Goal: Task Accomplishment & Management: Manage account settings

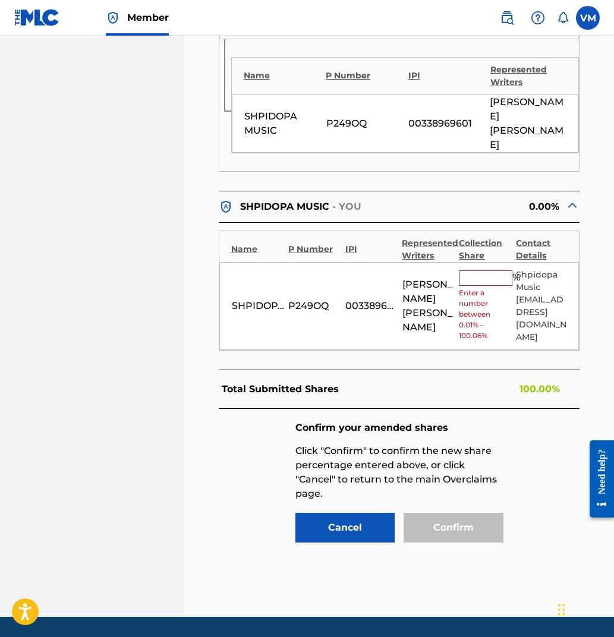
scroll to position [749, 0]
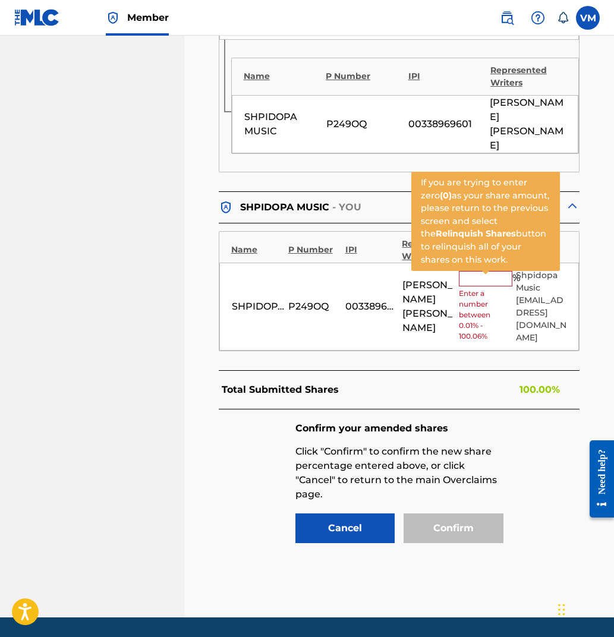
click at [485, 271] on input "text" at bounding box center [485, 278] width 53 height 15
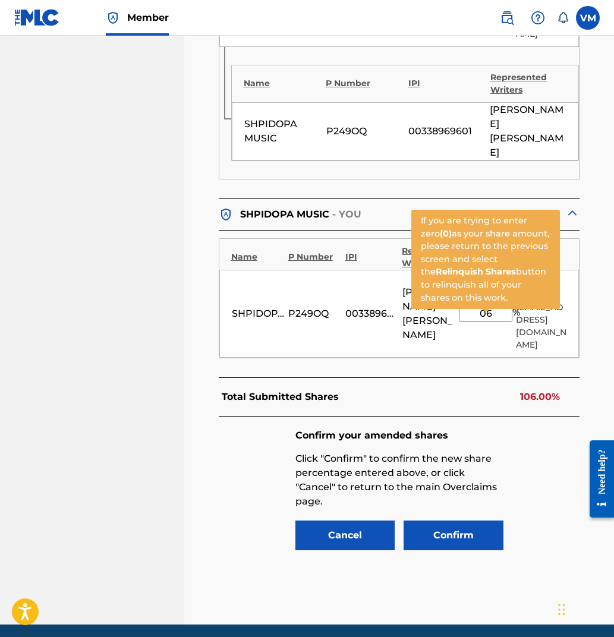
type input "06"
click at [553, 417] on div "Confirm your amended shares Click "Confirm" to confirm the new share percentage…" at bounding box center [399, 491] width 361 height 149
click at [500, 305] on input "06" at bounding box center [485, 313] width 53 height 17
click at [496, 305] on input "06" at bounding box center [485, 313] width 53 height 17
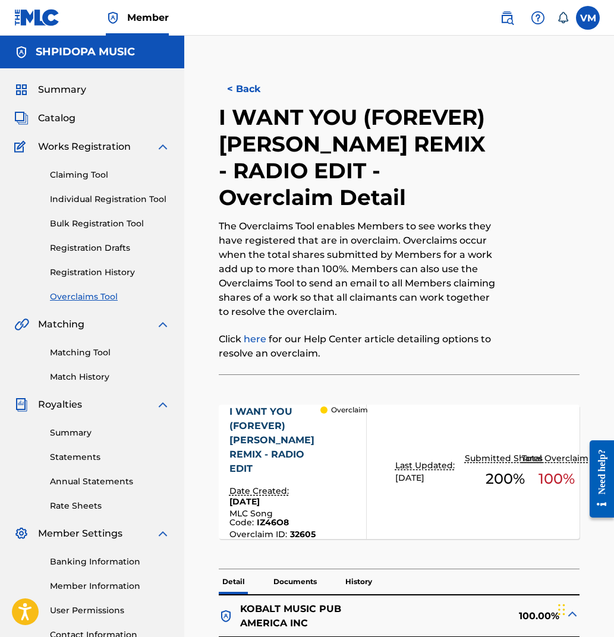
scroll to position [0, 0]
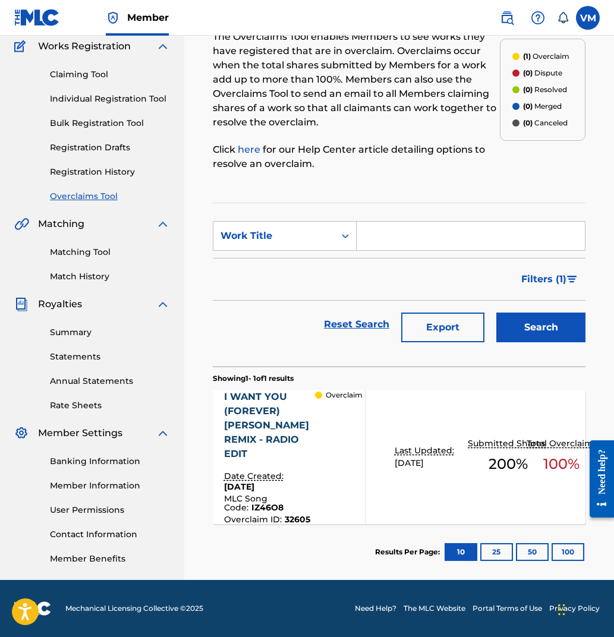
scroll to position [109, 0]
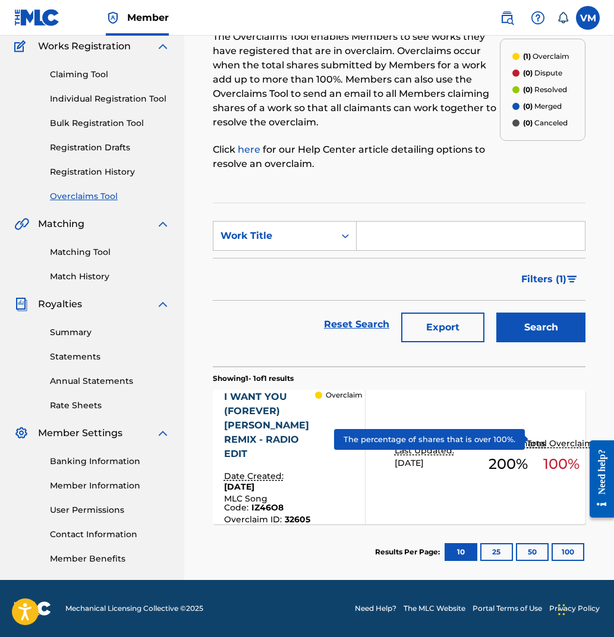
click at [528, 442] on p "Total Overclaim" at bounding box center [561, 443] width 70 height 12
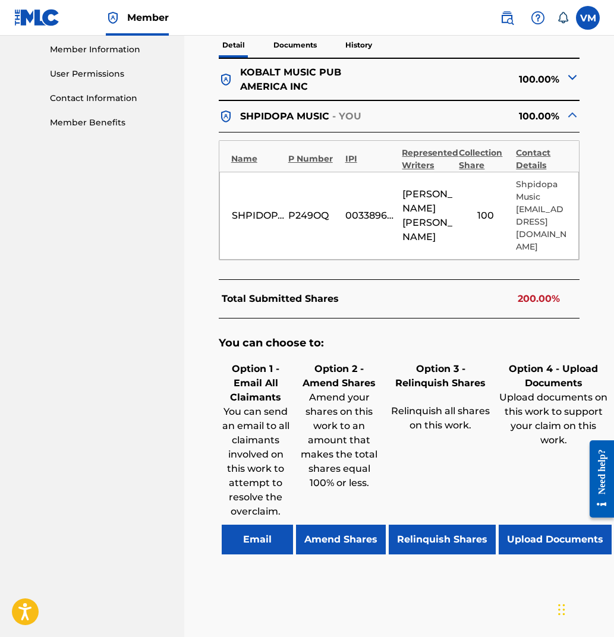
scroll to position [538, 0]
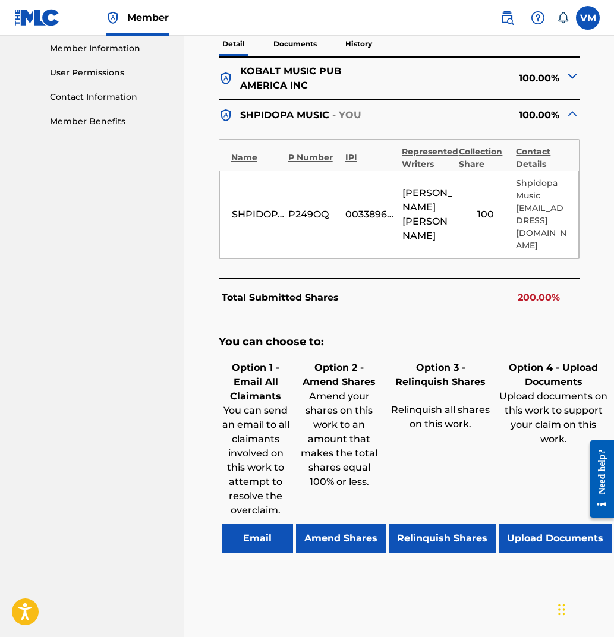
click at [458, 532] on button "Relinquish Shares" at bounding box center [442, 538] width 107 height 30
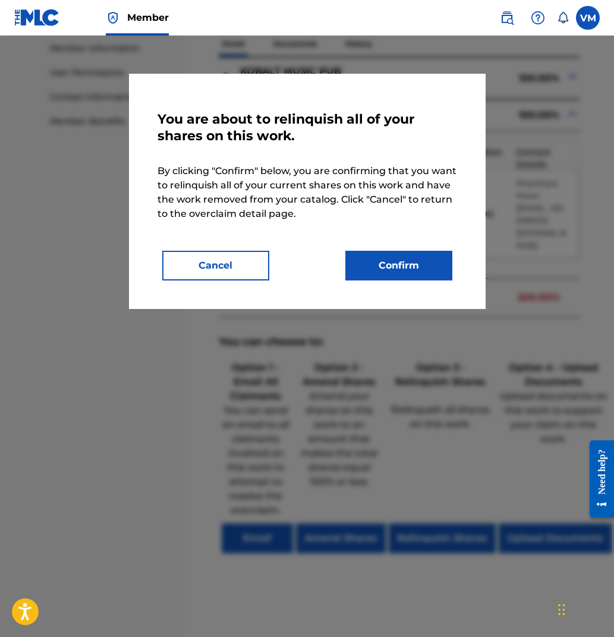
click at [409, 262] on button "Confirm" at bounding box center [398, 266] width 107 height 30
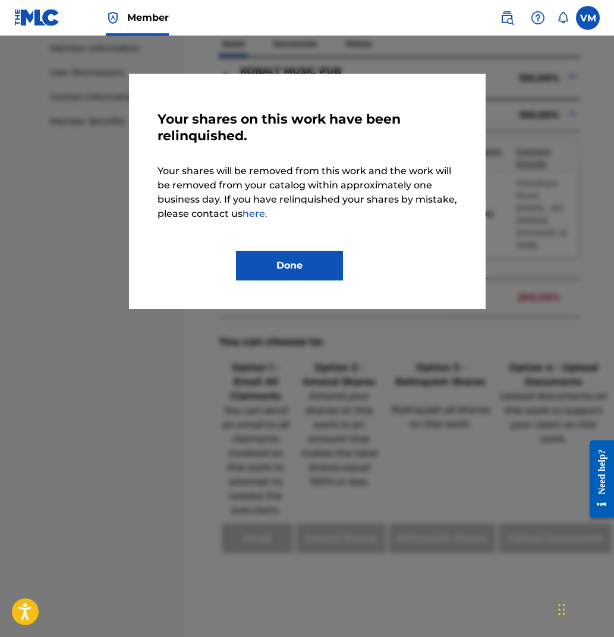
click at [301, 266] on button "Done" at bounding box center [289, 266] width 107 height 30
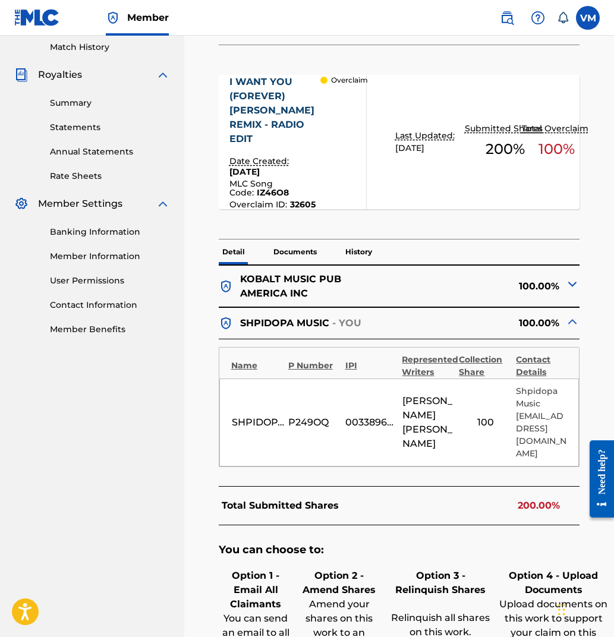
scroll to position [272, 0]
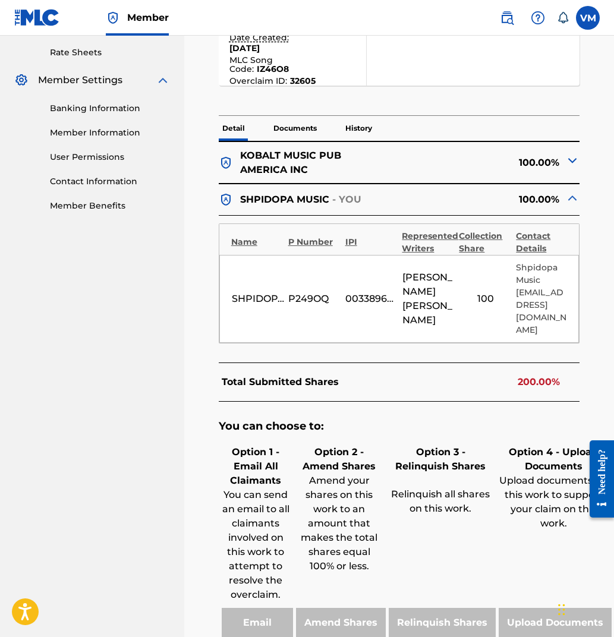
scroll to position [453, 0]
click at [572, 166] on img at bounding box center [572, 160] width 14 height 14
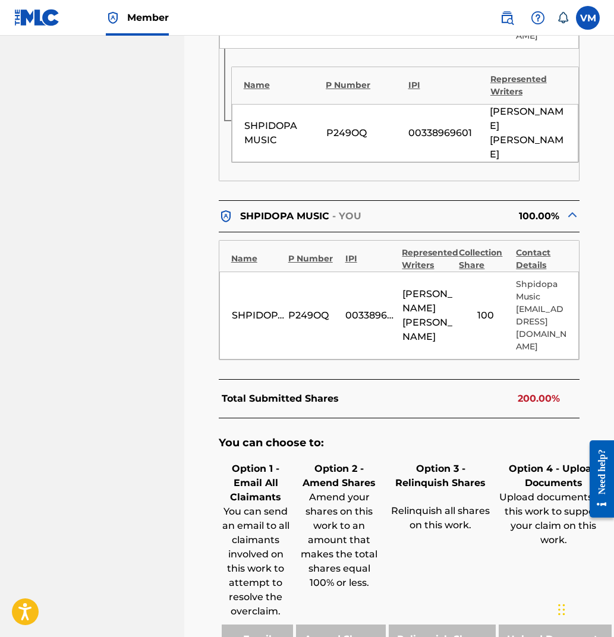
scroll to position [734, 0]
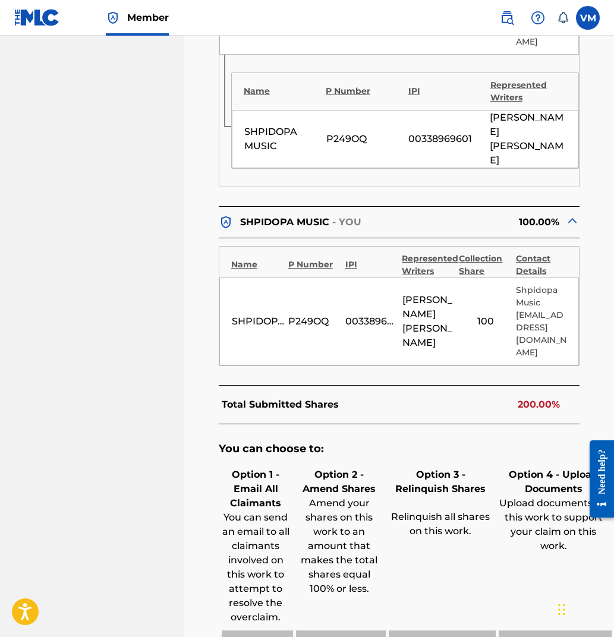
click at [406, 293] on span "VICTOR PARRIS MITCHELL" at bounding box center [427, 321] width 51 height 57
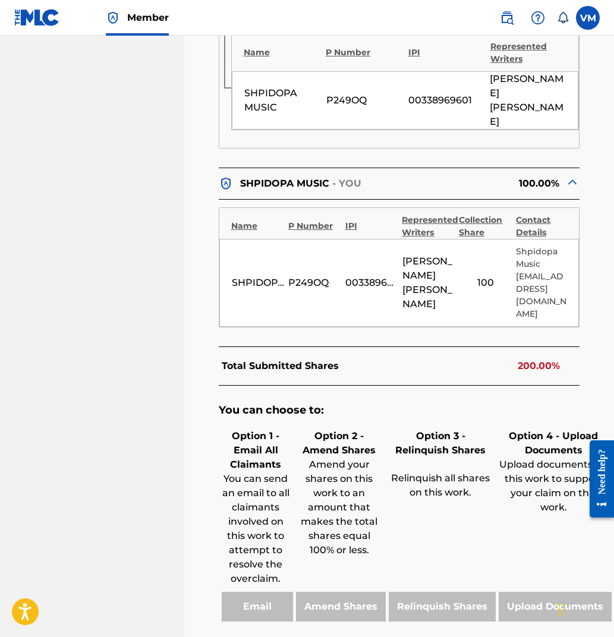
scroll to position [773, 0]
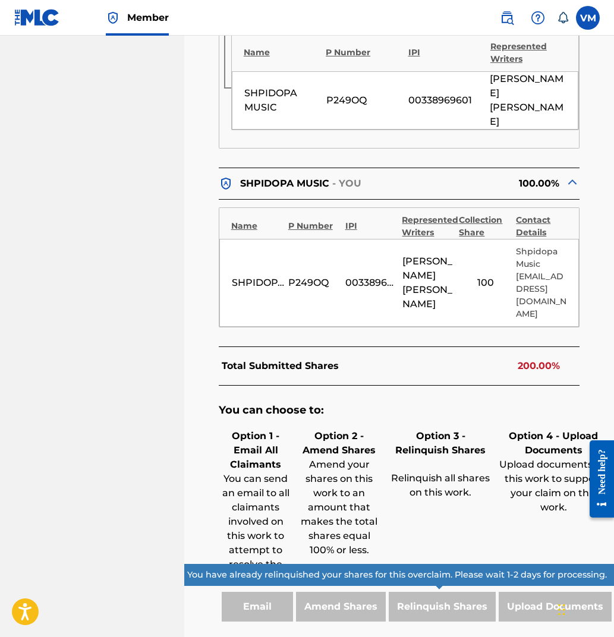
click at [436, 592] on div "Relinquish Shares" at bounding box center [441, 607] width 110 height 30
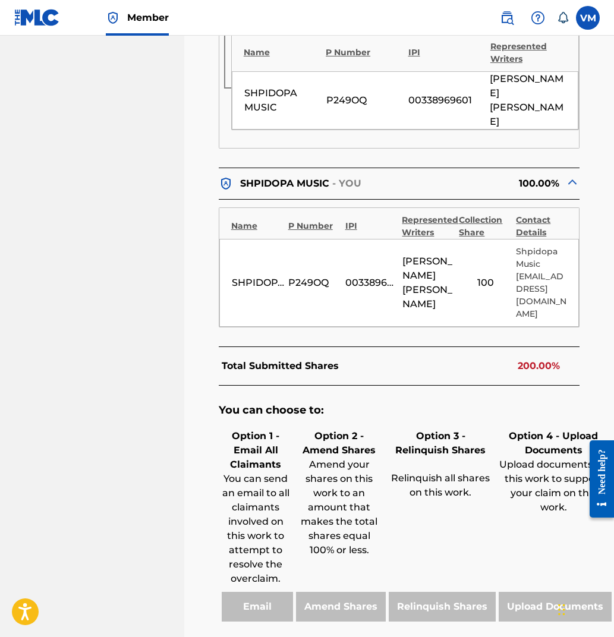
click at [369, 208] on div "Name P Number IPI Represented Writers Collection Share Contact Details" at bounding box center [399, 223] width 360 height 31
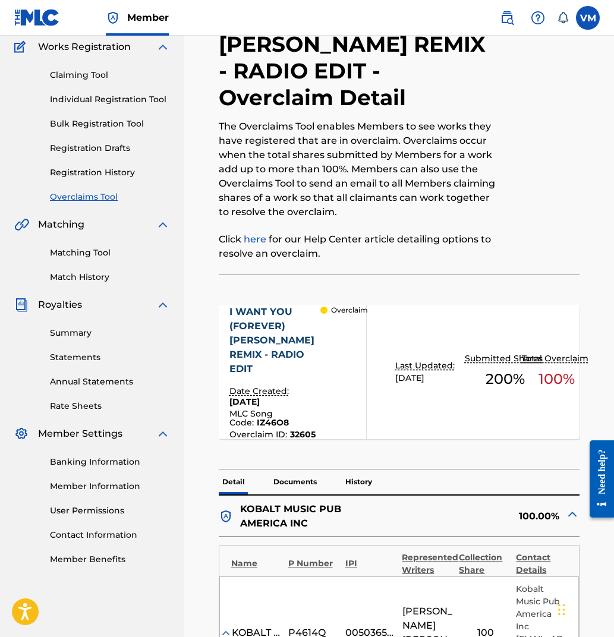
scroll to position [56, 0]
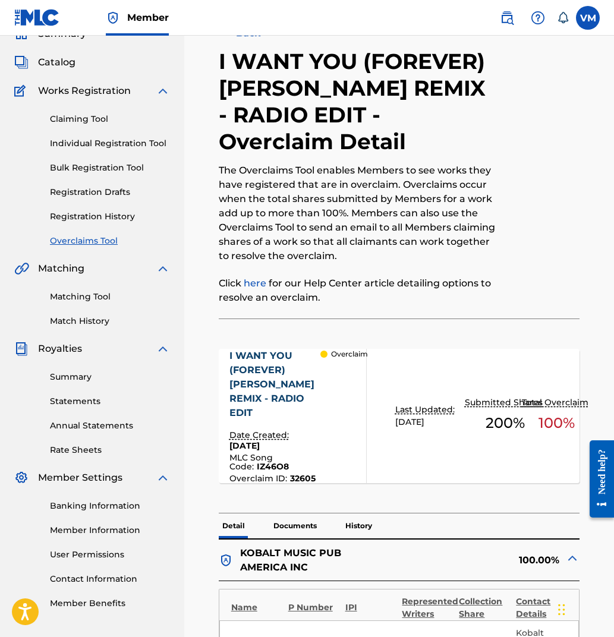
click at [89, 239] on link "Overclaims Tool" at bounding box center [110, 241] width 120 height 12
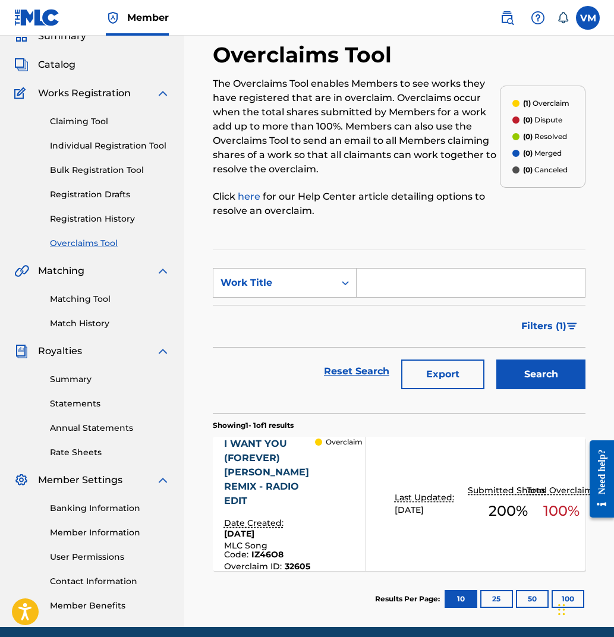
scroll to position [37, 0]
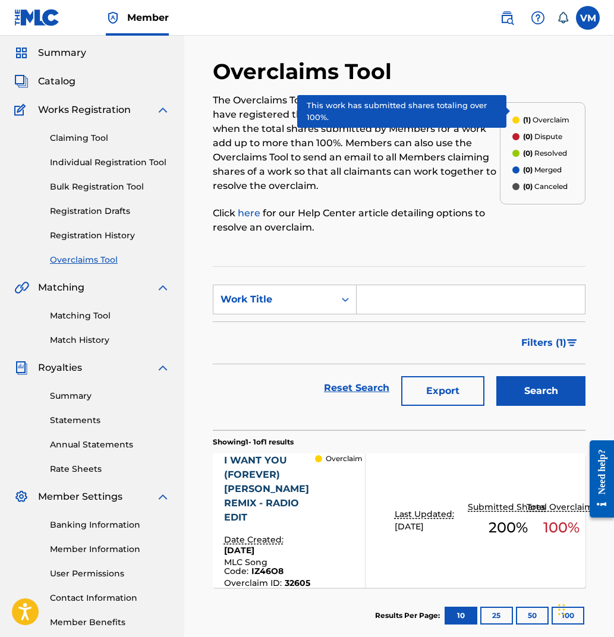
click at [516, 121] on div at bounding box center [515, 119] width 7 height 7
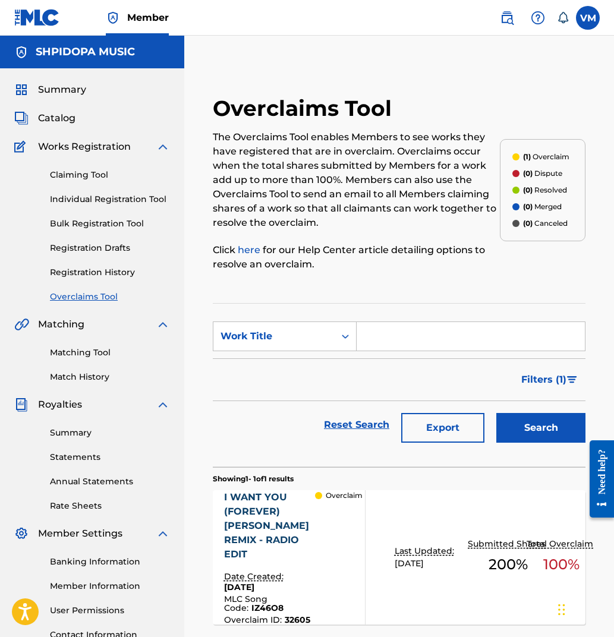
scroll to position [0, 0]
click at [70, 298] on link "Overclaims Tool" at bounding box center [110, 297] width 120 height 12
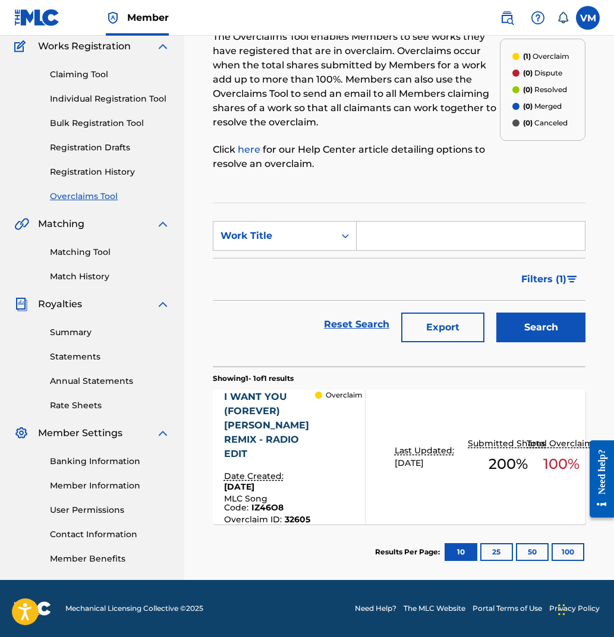
scroll to position [109, 0]
click at [489, 553] on button "25" at bounding box center [496, 552] width 33 height 18
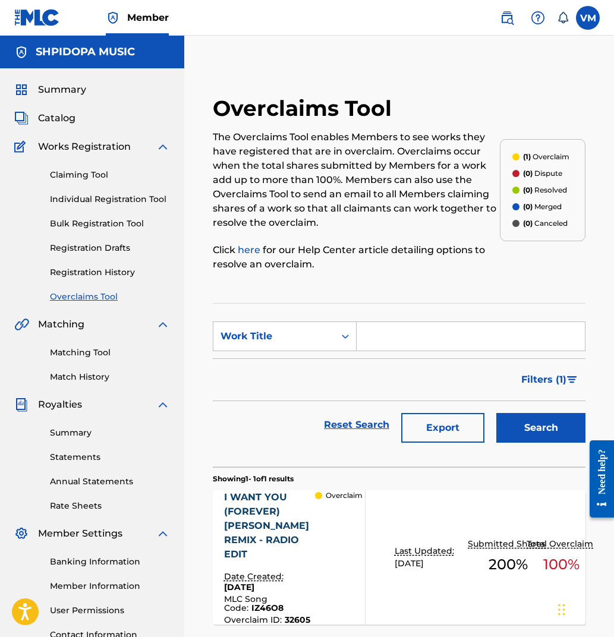
scroll to position [0, 0]
click at [49, 121] on span "Catalog" at bounding box center [56, 118] width 37 height 14
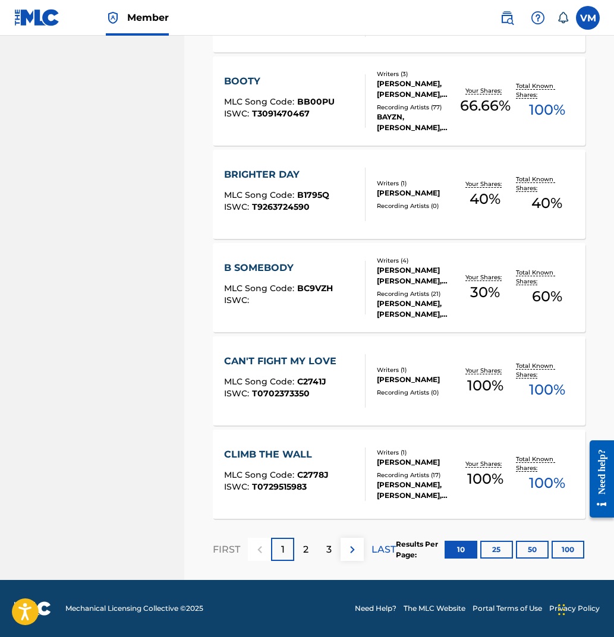
scroll to position [753, 0]
click at [303, 553] on p "2" at bounding box center [305, 549] width 5 height 14
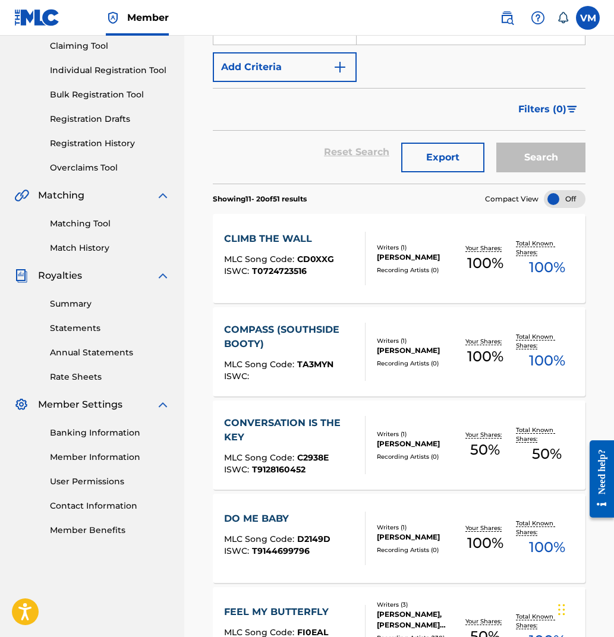
scroll to position [131, 0]
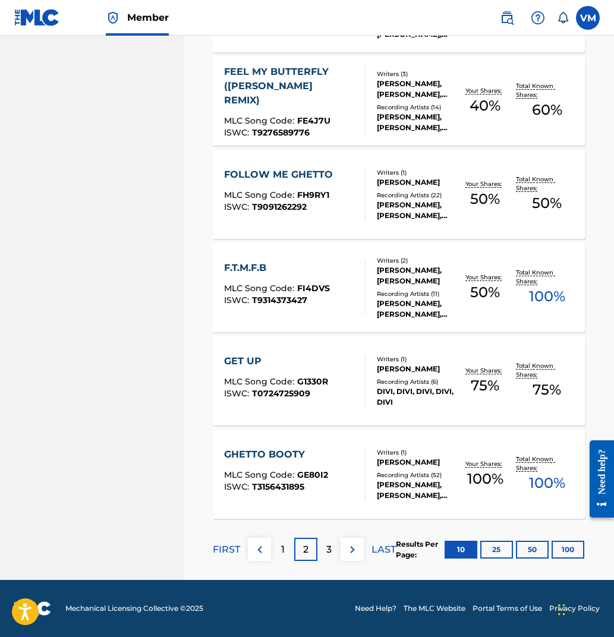
click at [331, 548] on p "3" at bounding box center [328, 549] width 5 height 14
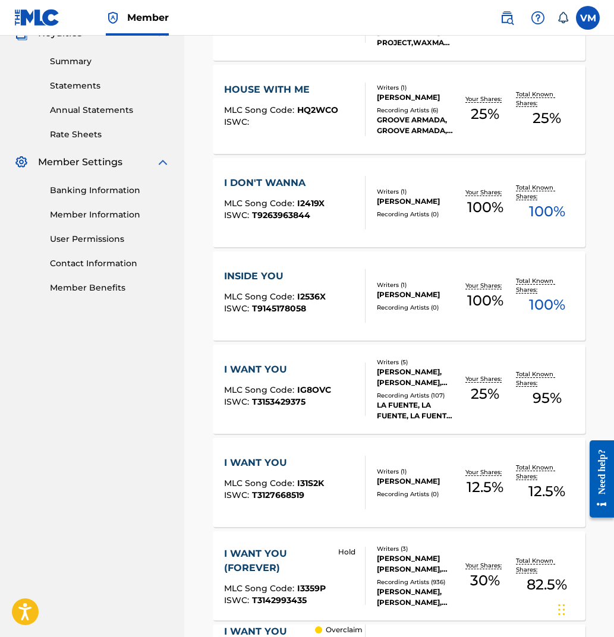
scroll to position [373, 0]
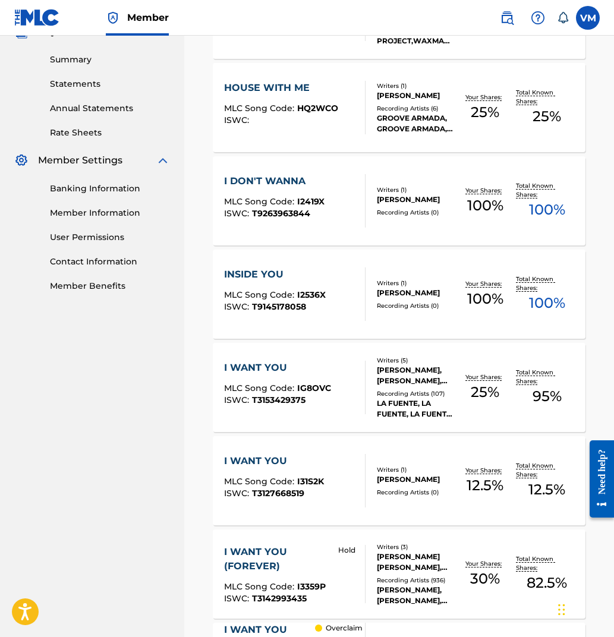
click at [411, 380] on div "VICTOR PARRIS MITCHELL, SARAH DONKER, PIM J G LATOUR, JOB SMELTZER, RAOUL VAN G…" at bounding box center [415, 375] width 77 height 21
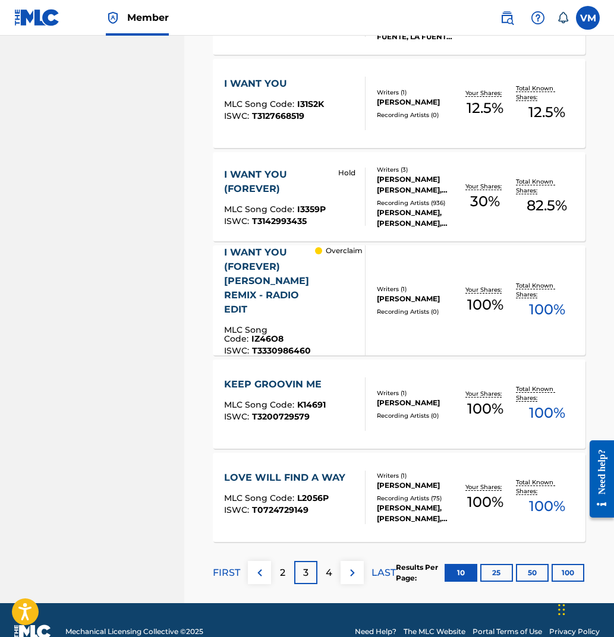
scroll to position [749, 0]
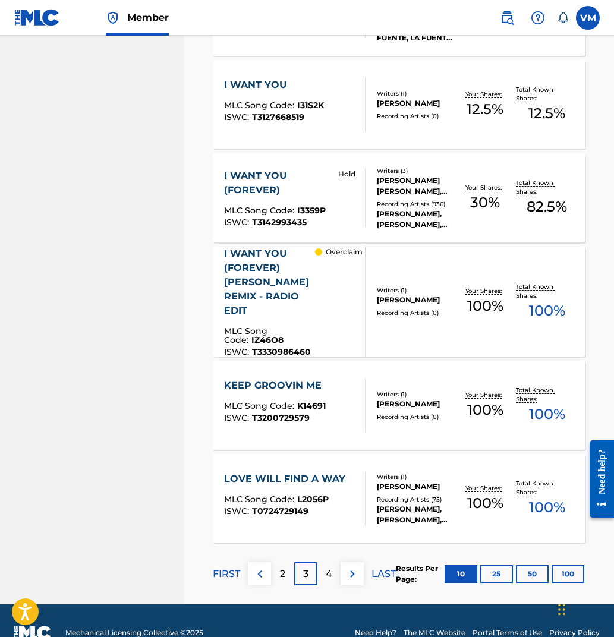
click at [236, 264] on div "I WANT YOU (FOREVER) [PERSON_NAME] REMIX - RADIO EDIT" at bounding box center [269, 282] width 91 height 71
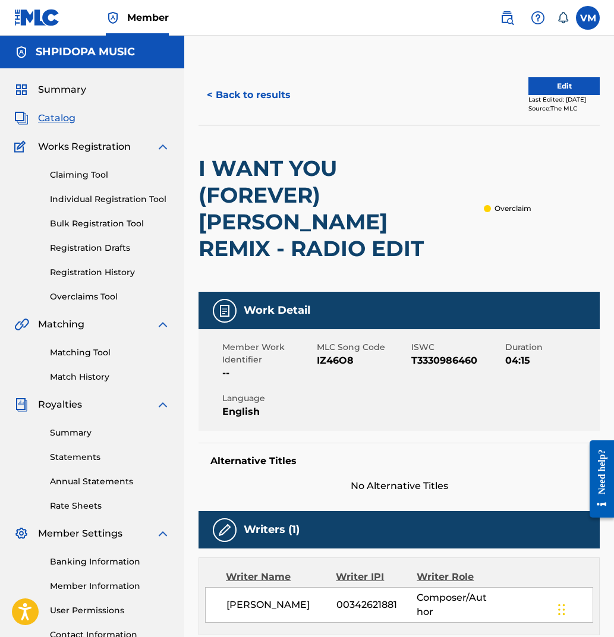
click at [546, 93] on button "Edit" at bounding box center [563, 86] width 71 height 18
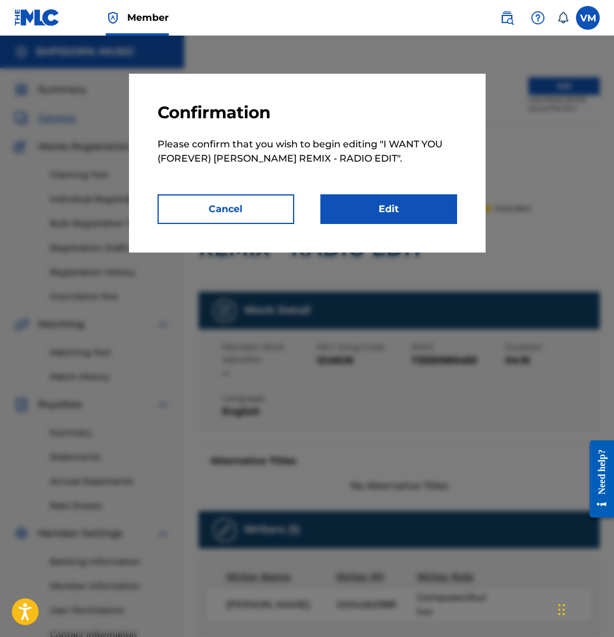
click at [434, 212] on link "Edit" at bounding box center [388, 209] width 137 height 30
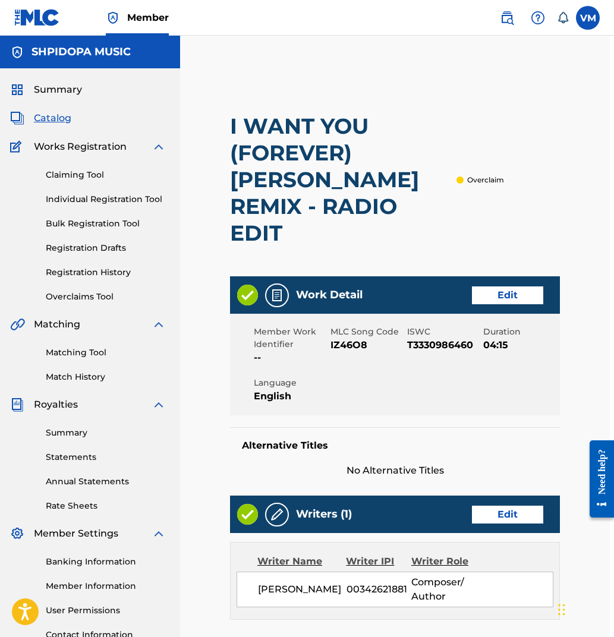
scroll to position [0, 4]
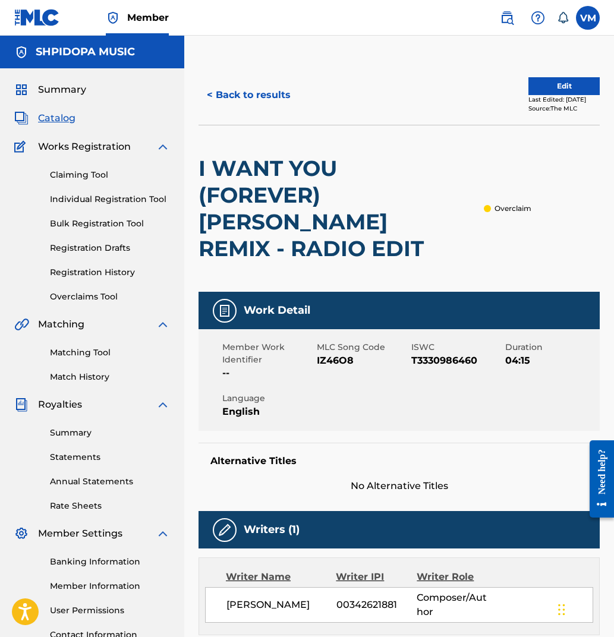
click at [51, 85] on span "Summary" at bounding box center [62, 90] width 48 height 14
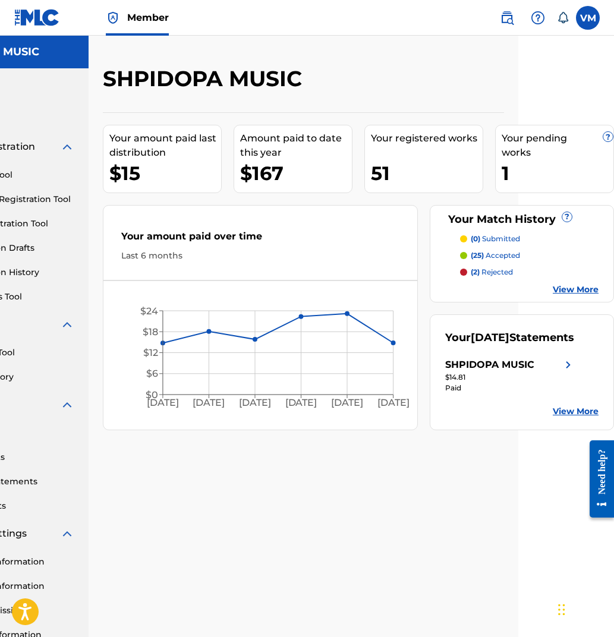
scroll to position [0, 96]
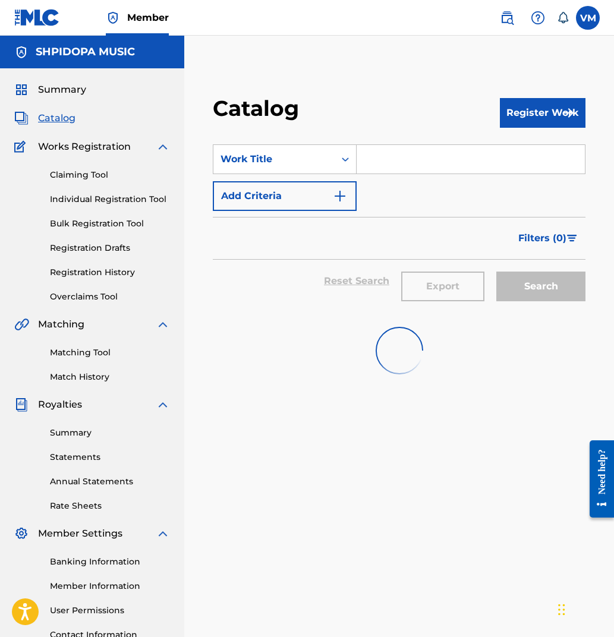
scroll to position [100, 0]
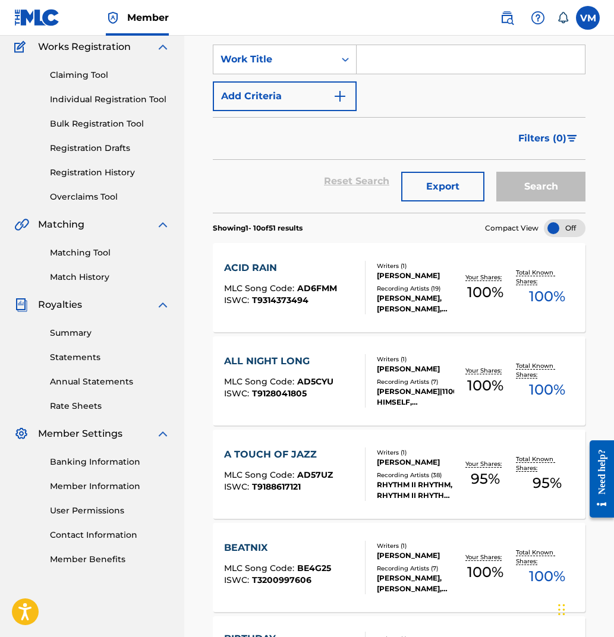
click at [134, 18] on span "Member" at bounding box center [148, 18] width 42 height 14
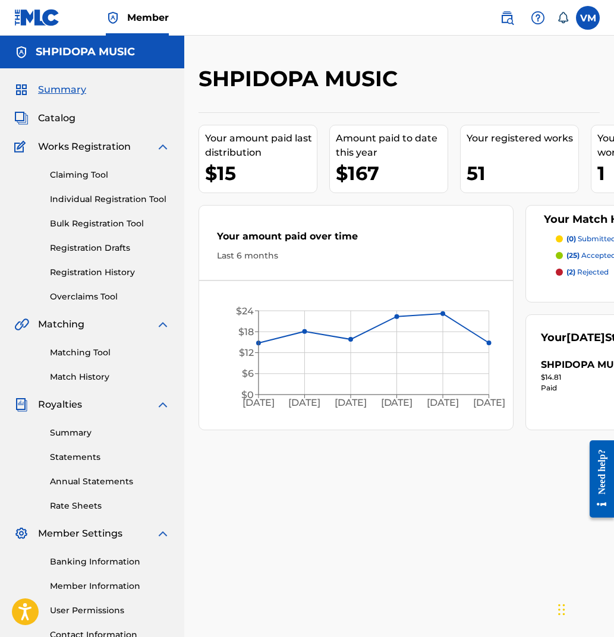
click at [67, 292] on link "Overclaims Tool" at bounding box center [110, 297] width 120 height 12
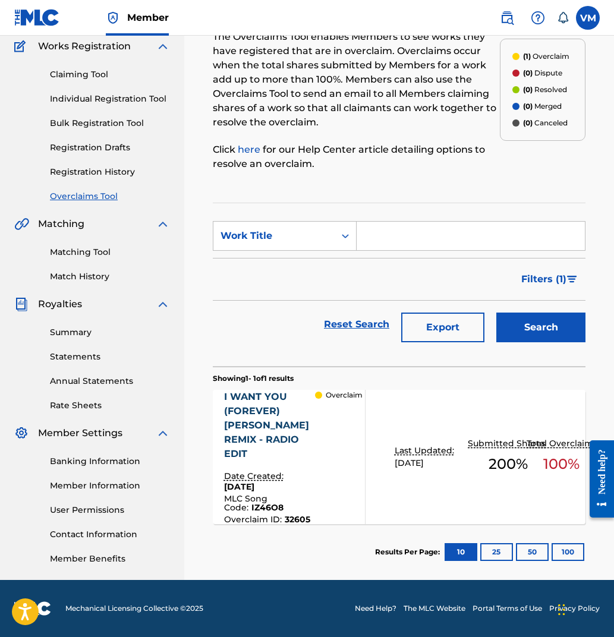
scroll to position [109, 0]
click at [494, 556] on button "25" at bounding box center [496, 552] width 33 height 18
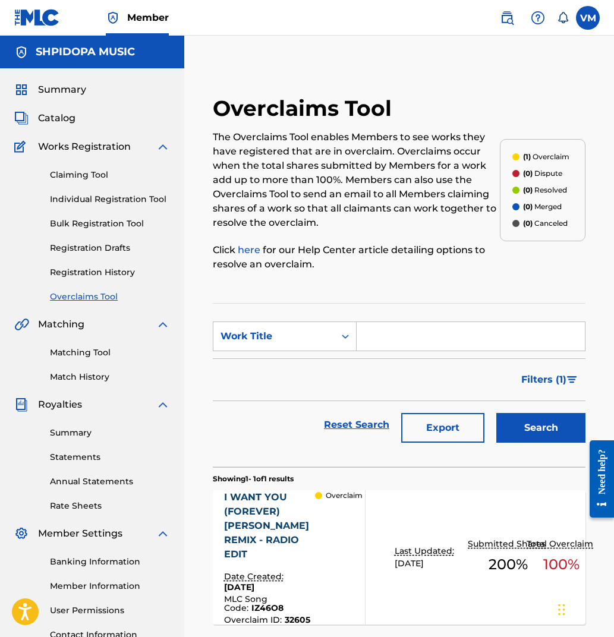
scroll to position [0, 0]
click at [586, 20] on label at bounding box center [588, 18] width 24 height 24
click at [588, 18] on input "VM Victor Mitchell mitchellv25@gmail.com Notification Preferences Profile Log o…" at bounding box center [588, 18] width 0 height 0
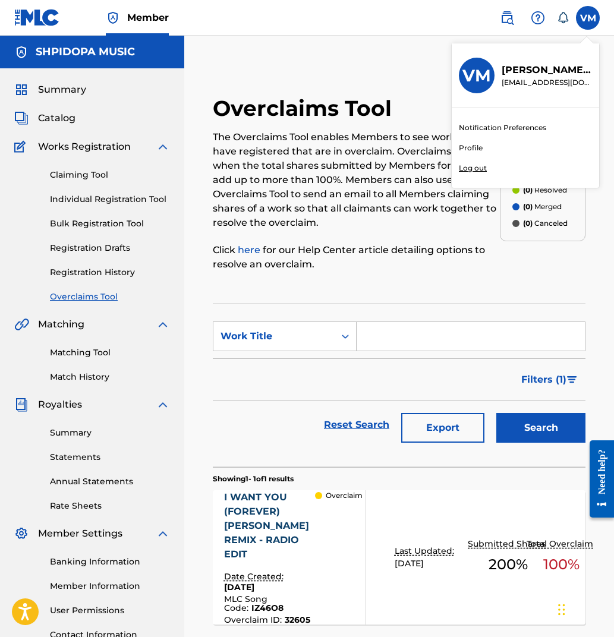
click at [492, 147] on div "Notification Preferences Profile Log out" at bounding box center [525, 148] width 147 height 80
click at [588, 18] on input "VM Victor Mitchell mitchellv25@gmail.com Notification Preferences Profile Log o…" at bounding box center [588, 18] width 0 height 0
click at [460, 148] on link "Profile" at bounding box center [471, 148] width 24 height 11
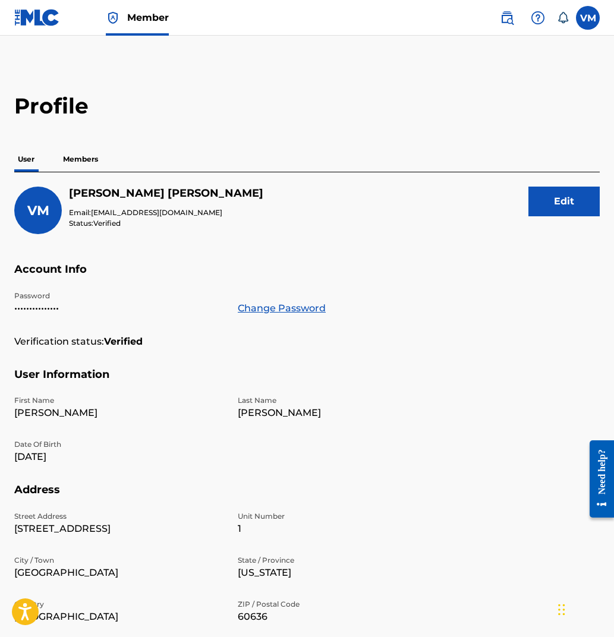
click at [503, 17] on img at bounding box center [507, 18] width 14 height 14
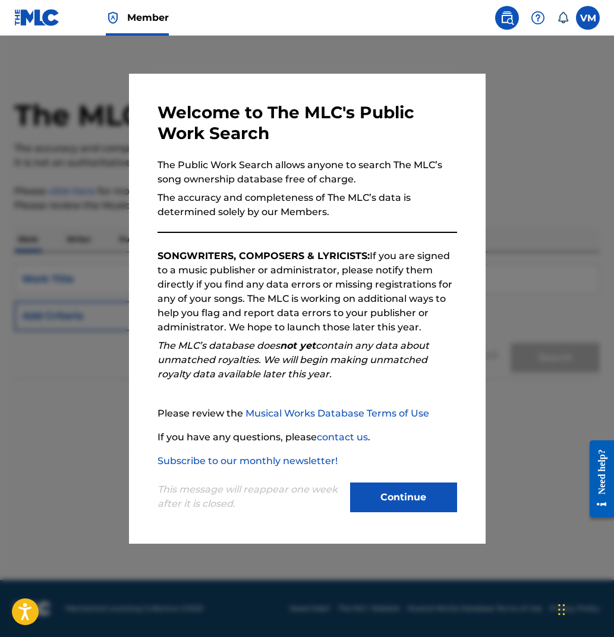
click at [518, 280] on div at bounding box center [307, 354] width 614 height 637
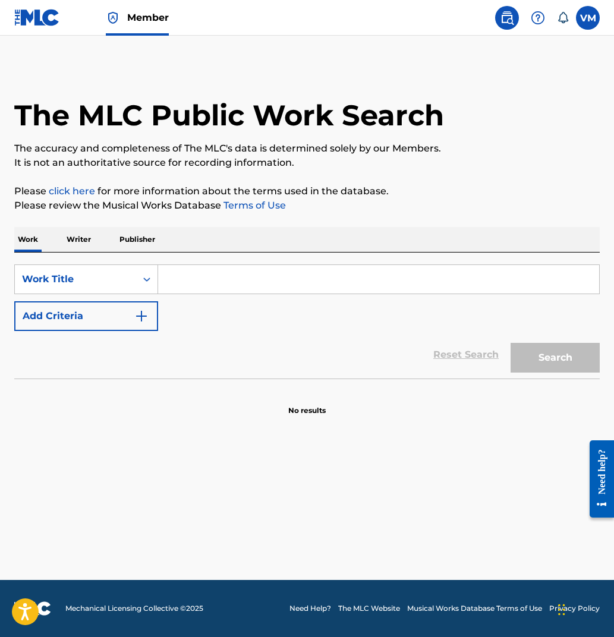
click at [563, 14] on icon at bounding box center [563, 18] width 12 height 12
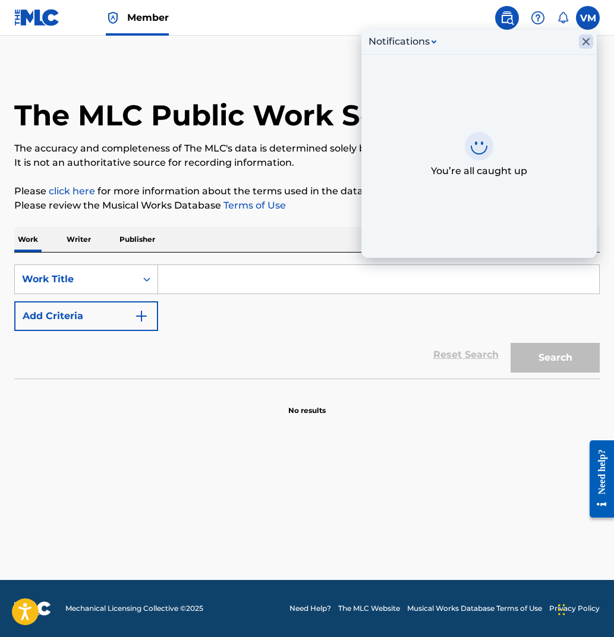
click at [582, 40] on icon "Close Inbox" at bounding box center [586, 41] width 14 height 14
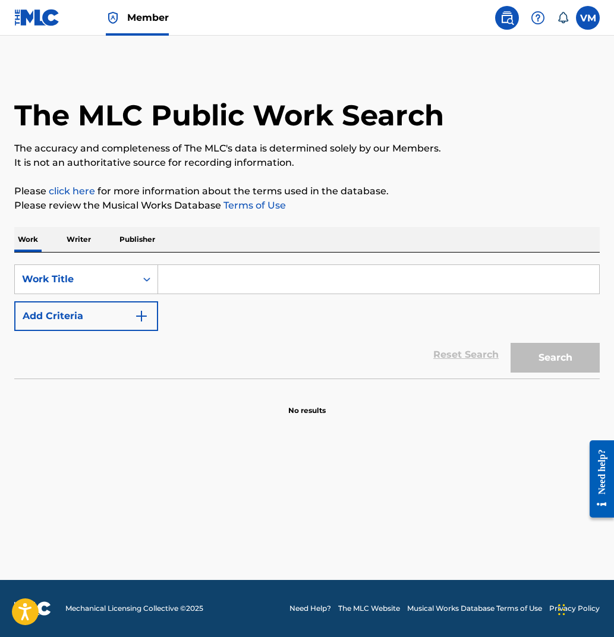
click at [563, 19] on icon at bounding box center [563, 18] width 12 height 12
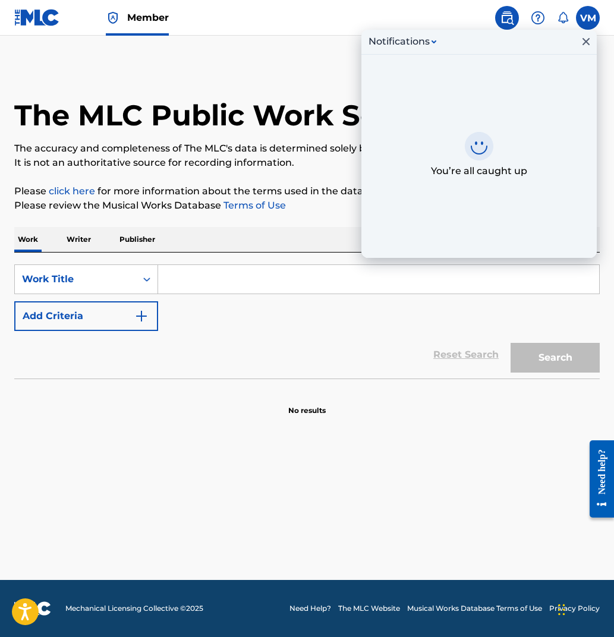
click at [431, 41] on button "Notifications" at bounding box center [402, 41] width 75 height 14
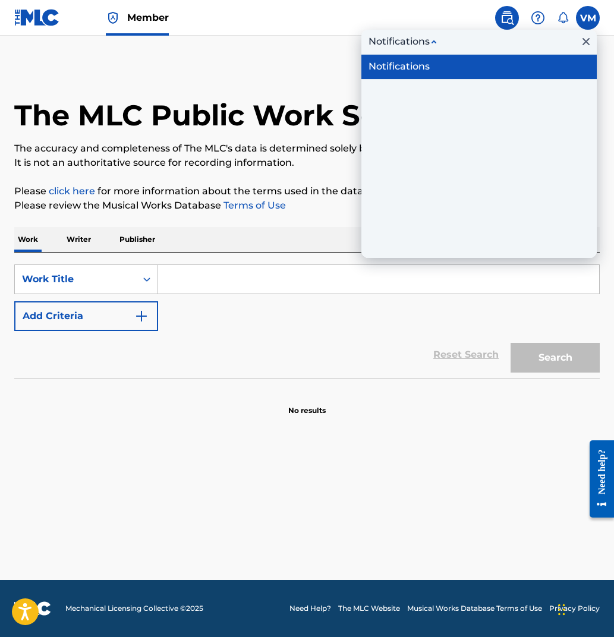
click at [423, 64] on div "Notifications" at bounding box center [398, 66] width 61 height 14
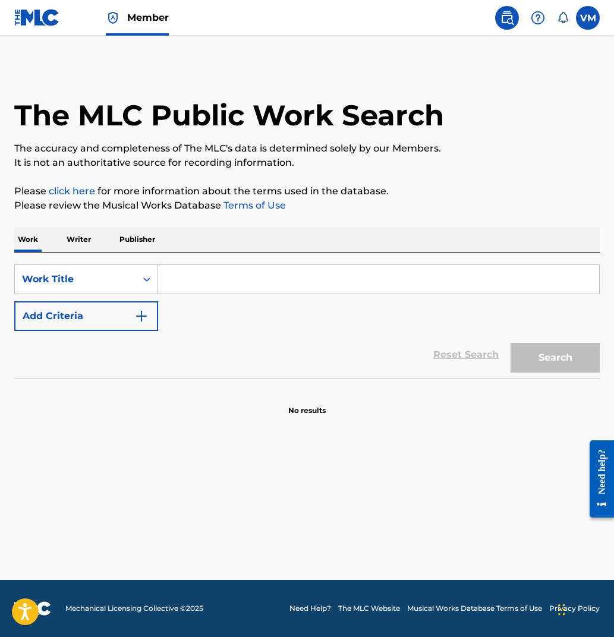
click at [380, 21] on nav "Member VM VM Victor Mitchell mitchellv25@gmail.com Notification Preferences Pro…" at bounding box center [307, 18] width 614 height 36
click at [43, 23] on img at bounding box center [37, 17] width 46 height 17
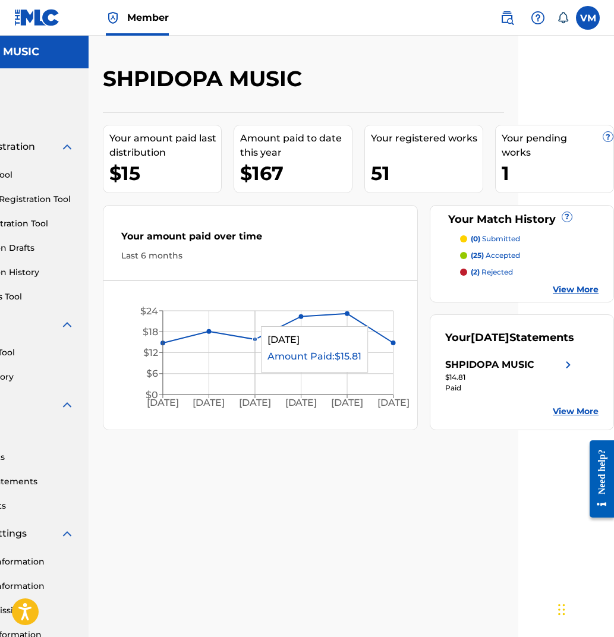
scroll to position [0, 96]
click at [488, 269] on p "(2) rejected" at bounding box center [492, 272] width 42 height 11
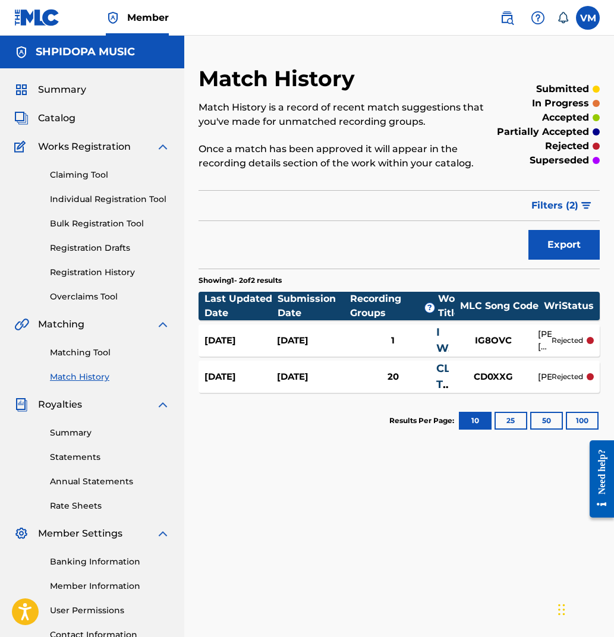
click at [402, 336] on div "1" at bounding box center [392, 341] width 87 height 14
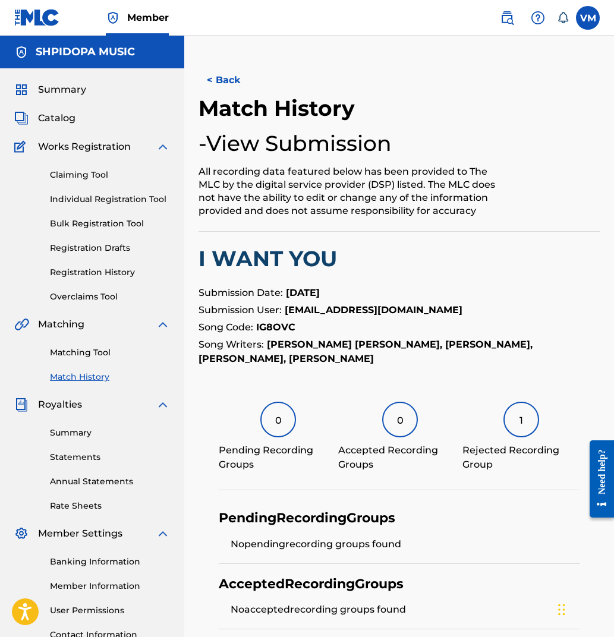
click at [217, 74] on button "< Back" at bounding box center [233, 80] width 71 height 30
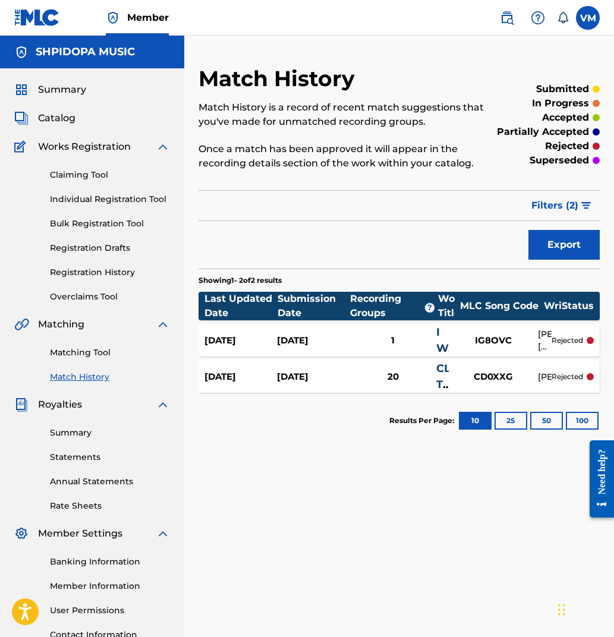
click at [332, 379] on div "Mar 27, 2023" at bounding box center [313, 377] width 72 height 14
